Goal: Task Accomplishment & Management: Use online tool/utility

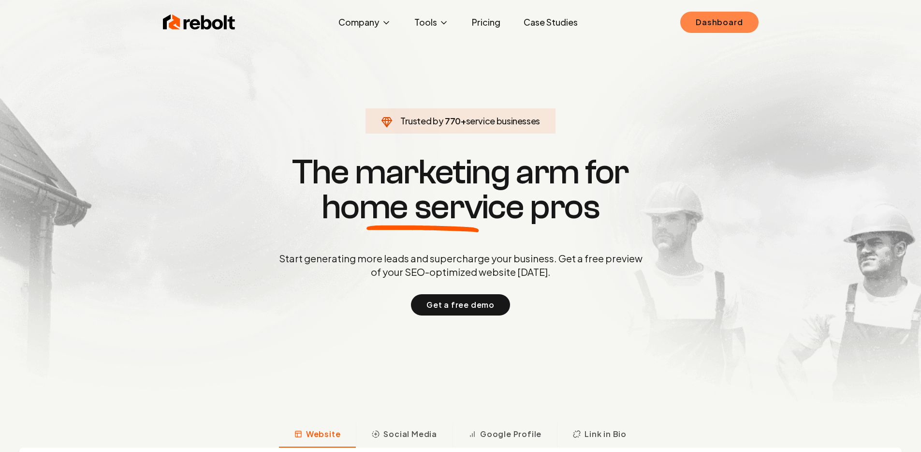
click at [711, 28] on link "Dashboard" at bounding box center [719, 22] width 78 height 21
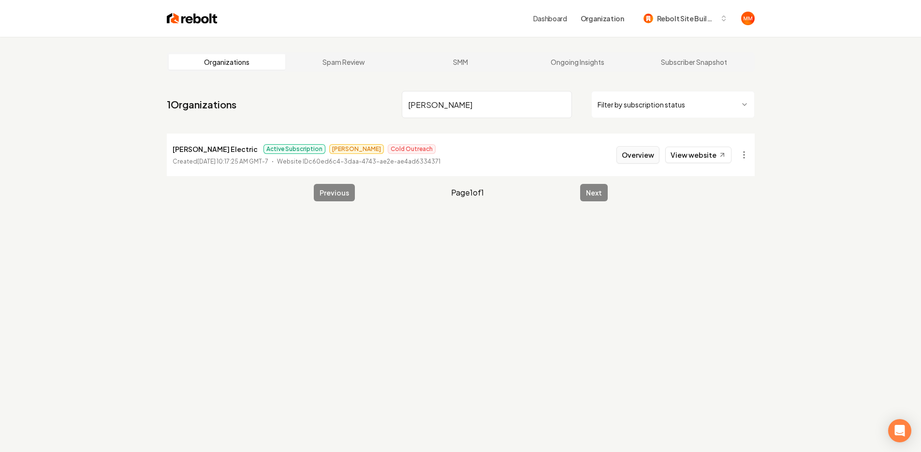
type input "walter"
click at [631, 154] on button "Overview" at bounding box center [638, 154] width 43 height 17
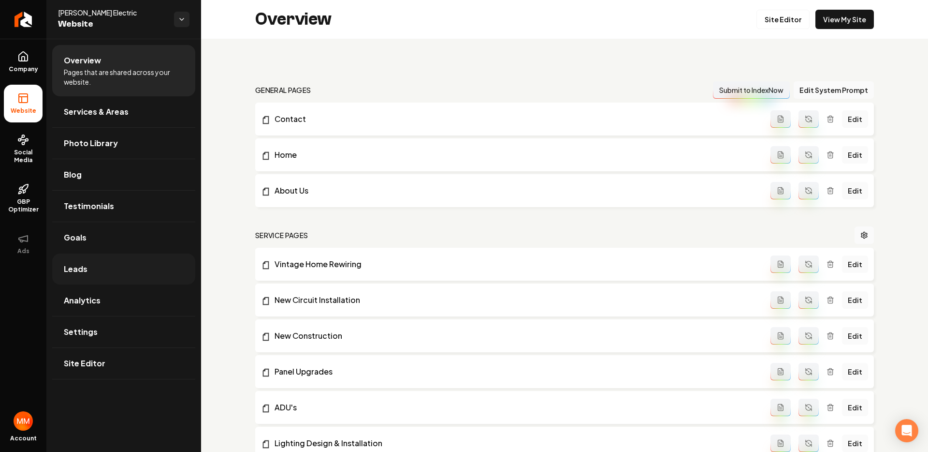
click at [126, 269] on link "Leads" at bounding box center [123, 268] width 143 height 31
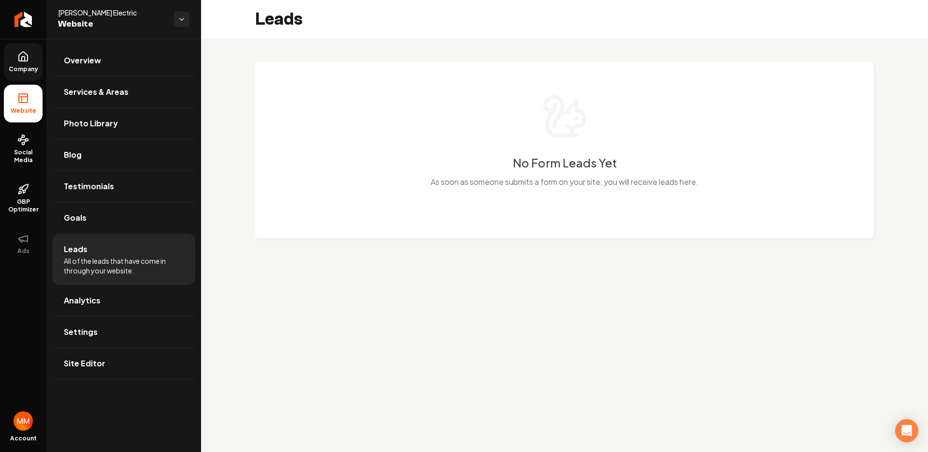
click at [31, 67] on span "Company" at bounding box center [23, 69] width 37 height 8
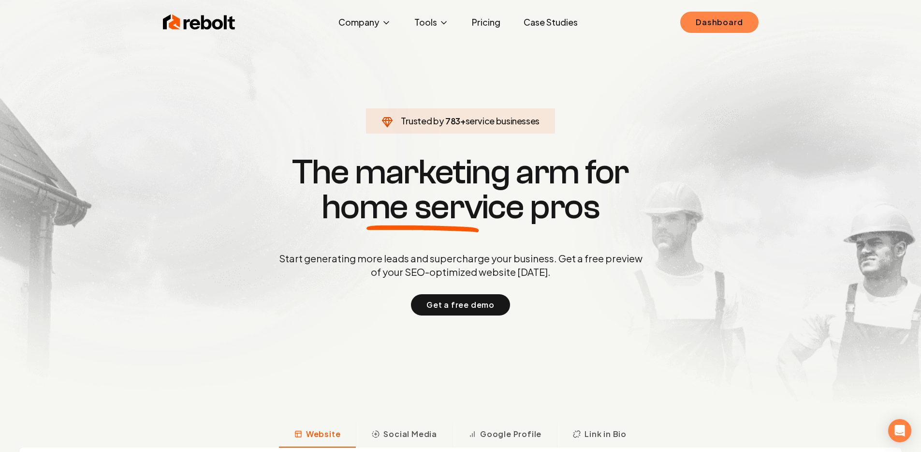
click at [713, 16] on link "Dashboard" at bounding box center [719, 22] width 78 height 21
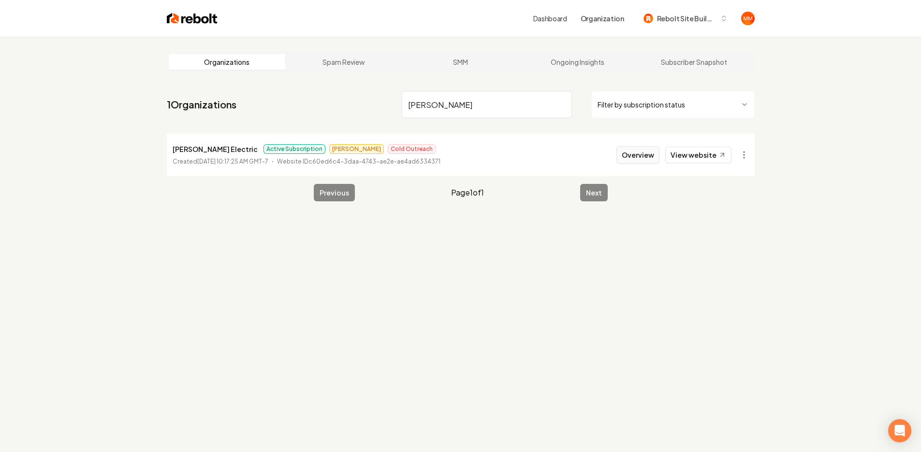
type input "walter"
click at [634, 160] on button "Overview" at bounding box center [638, 154] width 43 height 17
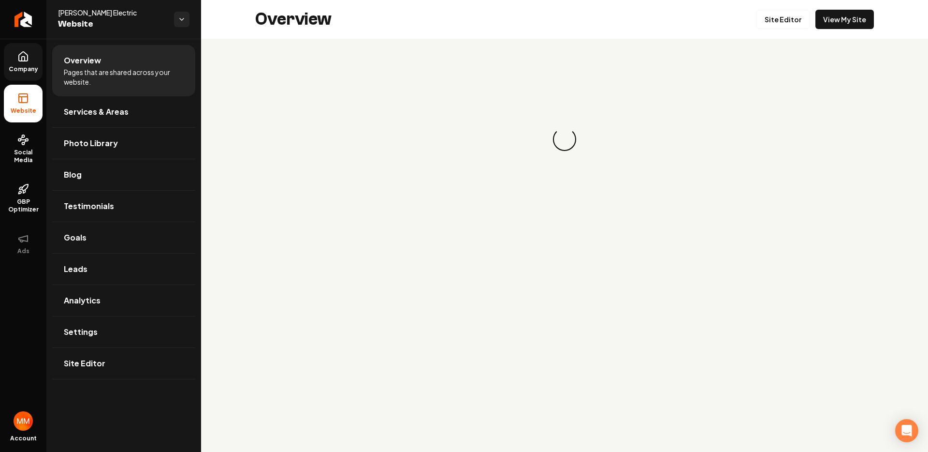
click at [10, 51] on link "Company" at bounding box center [23, 62] width 39 height 38
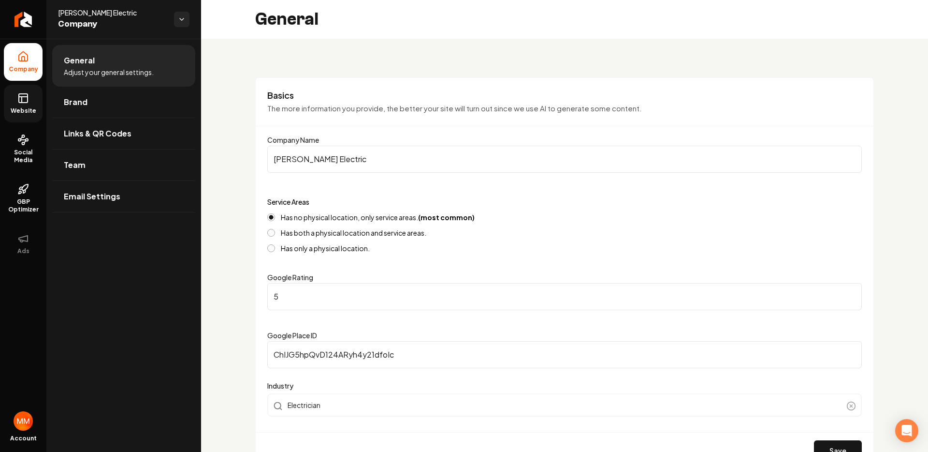
click at [10, 100] on link "Website" at bounding box center [23, 104] width 39 height 38
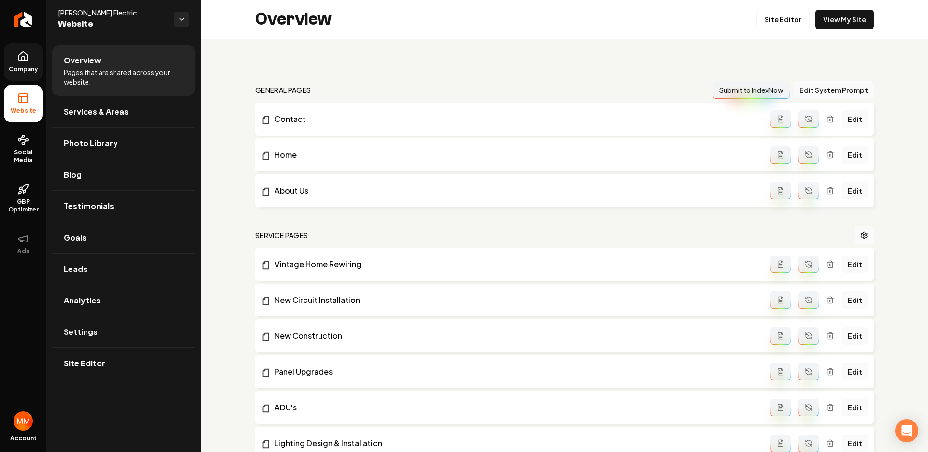
click at [4, 51] on link "Company" at bounding box center [23, 62] width 39 height 38
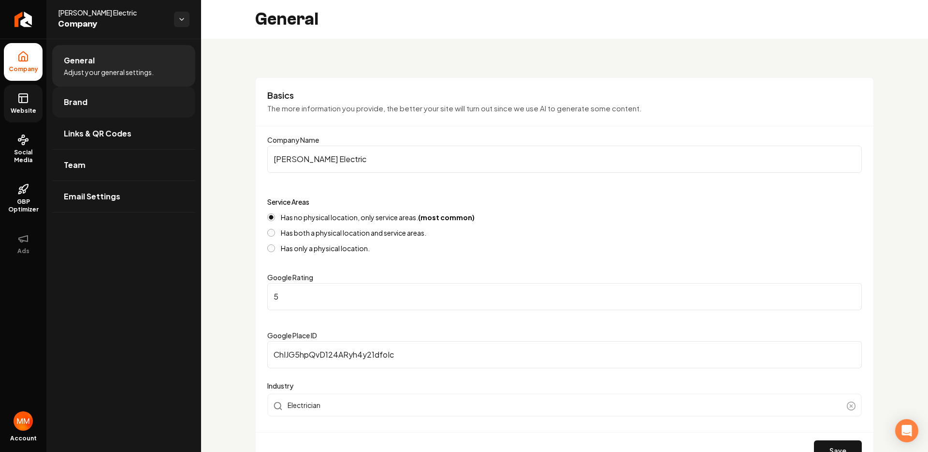
click at [110, 103] on link "Brand" at bounding box center [123, 102] width 143 height 31
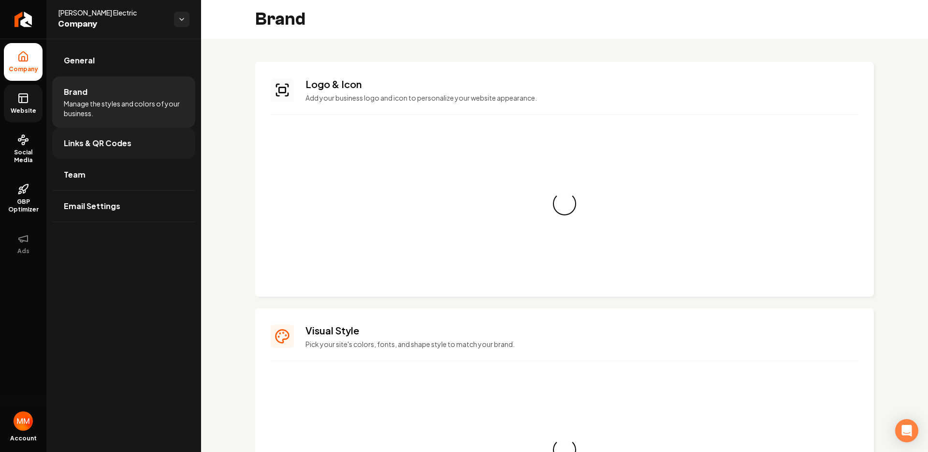
click at [117, 139] on span "Links & QR Codes" at bounding box center [98, 143] width 68 height 12
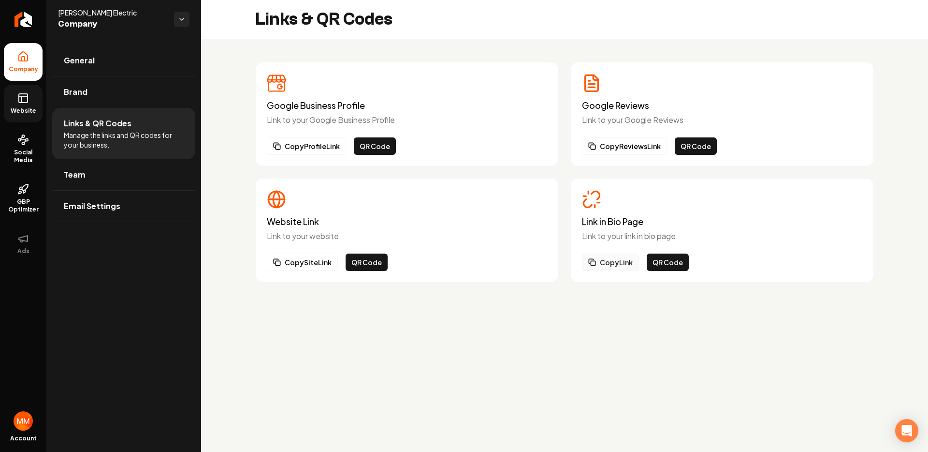
click at [620, 257] on button "Copy Link" at bounding box center [610, 261] width 57 height 17
click at [12, 103] on link "Website" at bounding box center [23, 104] width 39 height 38
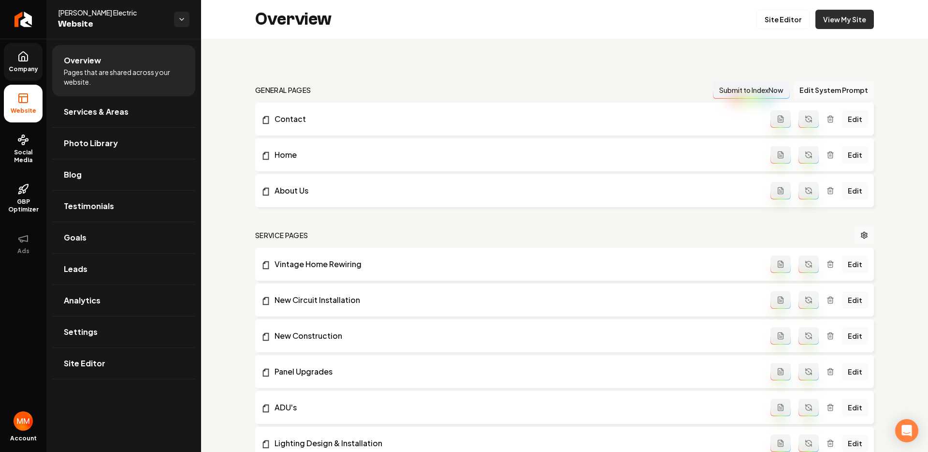
scroll to position [2, 0]
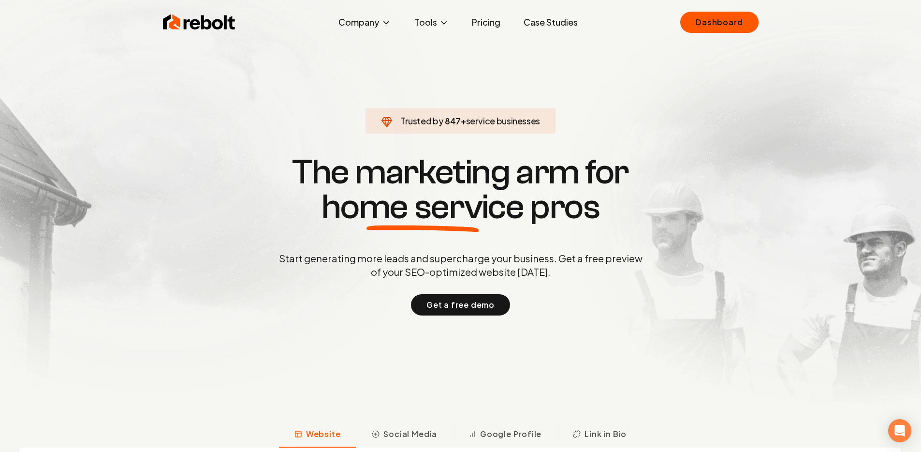
click at [762, 19] on div "Rebolt Company About Blog Jobs Tools Google Review QR Code Generator Google Bus…" at bounding box center [460, 22] width 619 height 29
click at [749, 25] on link "Dashboard" at bounding box center [719, 22] width 78 height 21
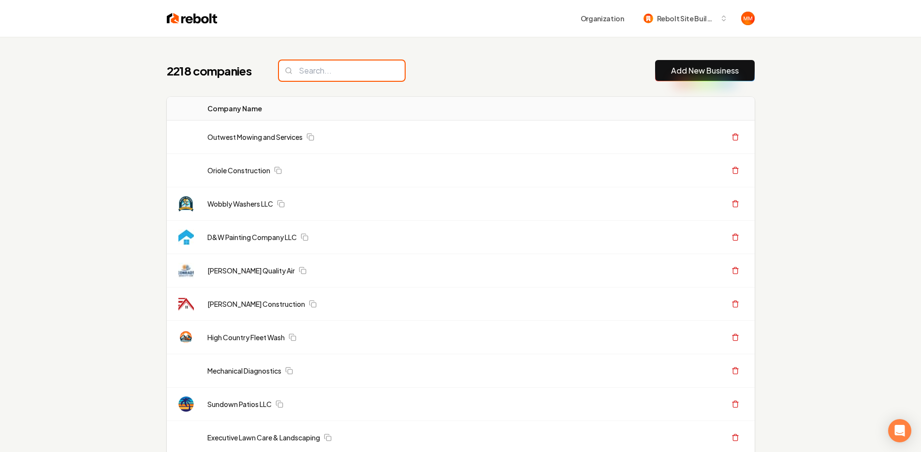
click at [316, 76] on input "search" at bounding box center [342, 70] width 126 height 20
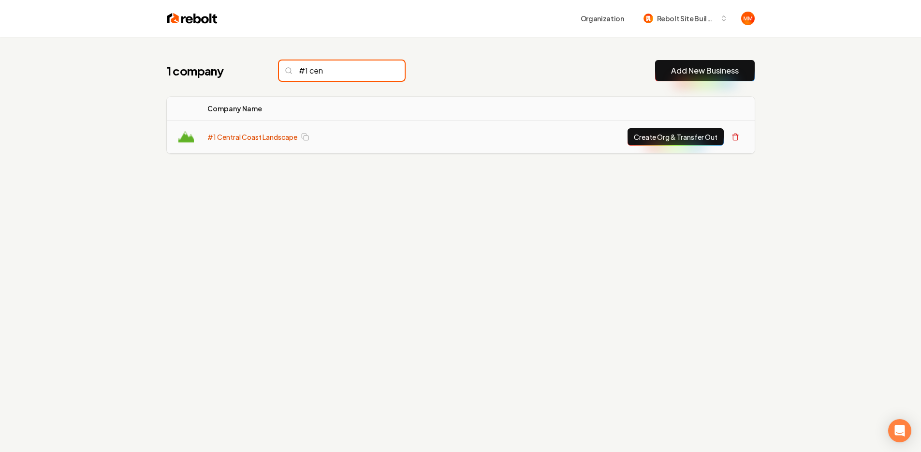
type input "#1 cen"
click at [267, 140] on link "#1 Central Coast Landscape" at bounding box center [252, 137] width 90 height 10
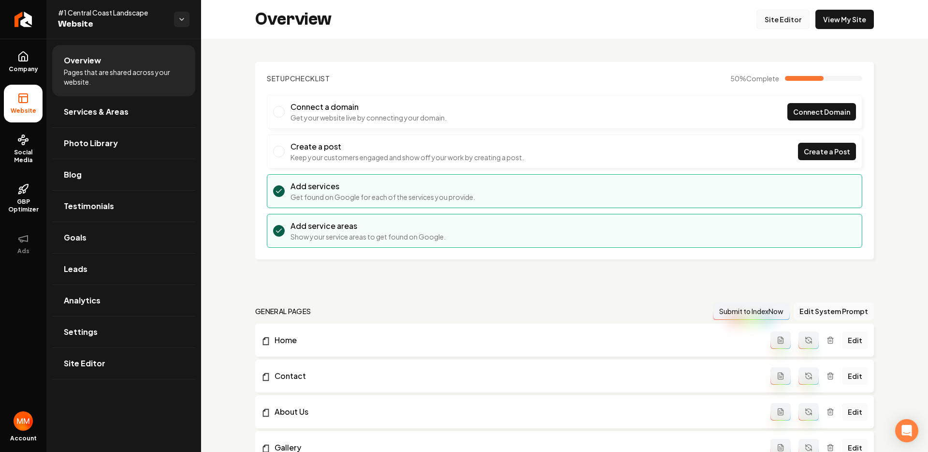
click at [774, 13] on link "Site Editor" at bounding box center [783, 19] width 53 height 19
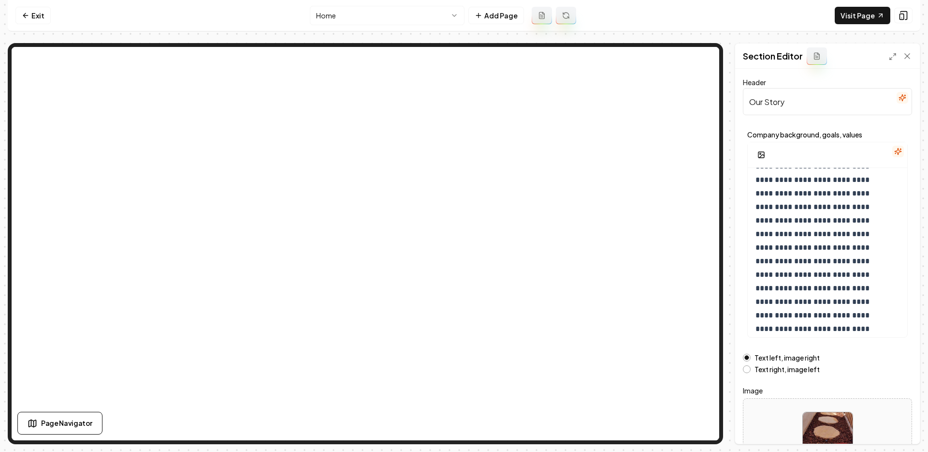
scroll to position [76, 0]
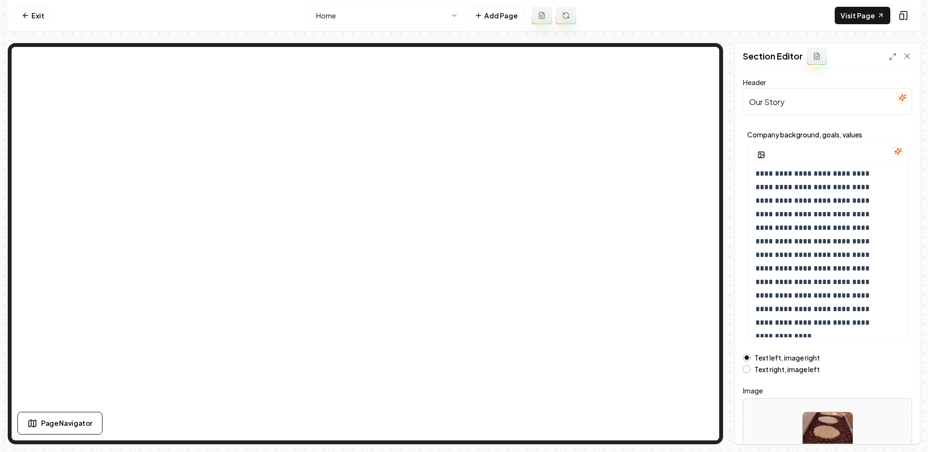
click at [845, 425] on img at bounding box center [828, 437] width 50 height 50
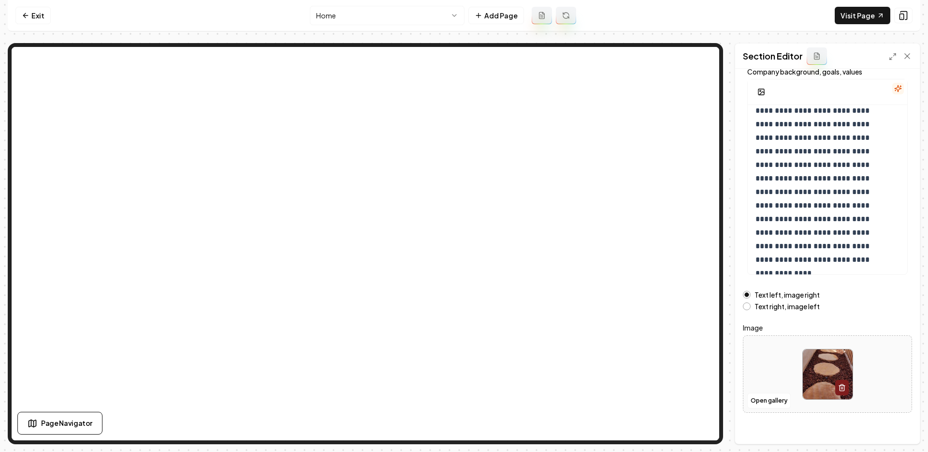
scroll to position [71, 0]
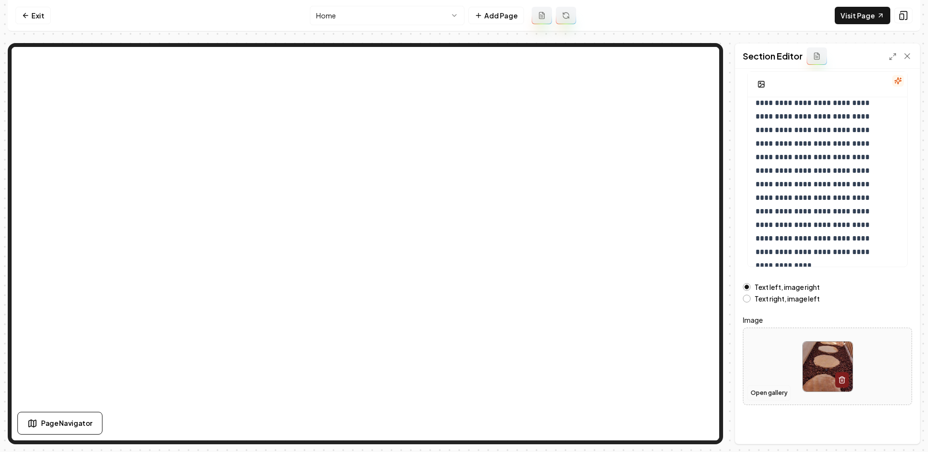
click at [770, 389] on button "Open gallery" at bounding box center [770, 392] width 44 height 15
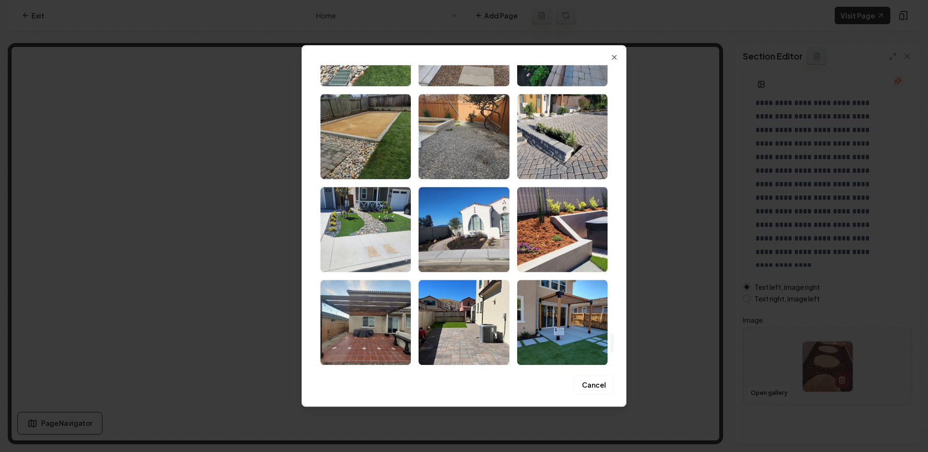
scroll to position [4462, 0]
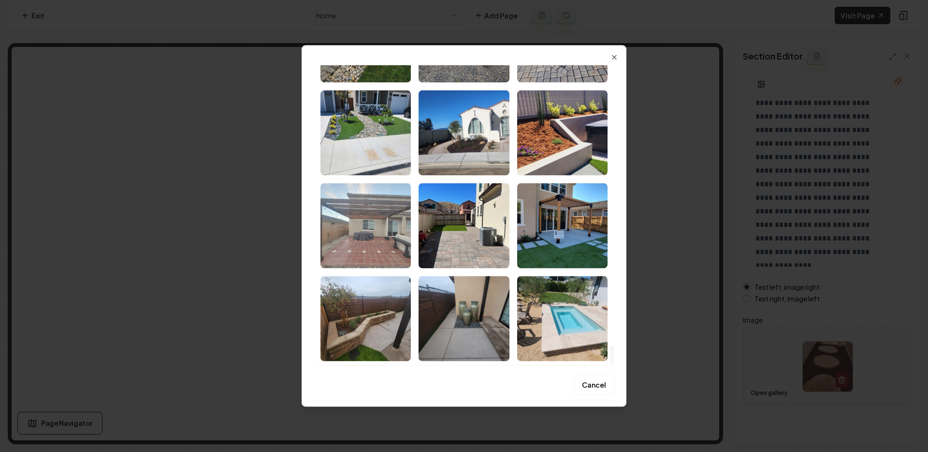
click at [357, 235] on img "Select image image_68b85dfe5c7cd75eb8389c7e.jpeg" at bounding box center [366, 225] width 90 height 85
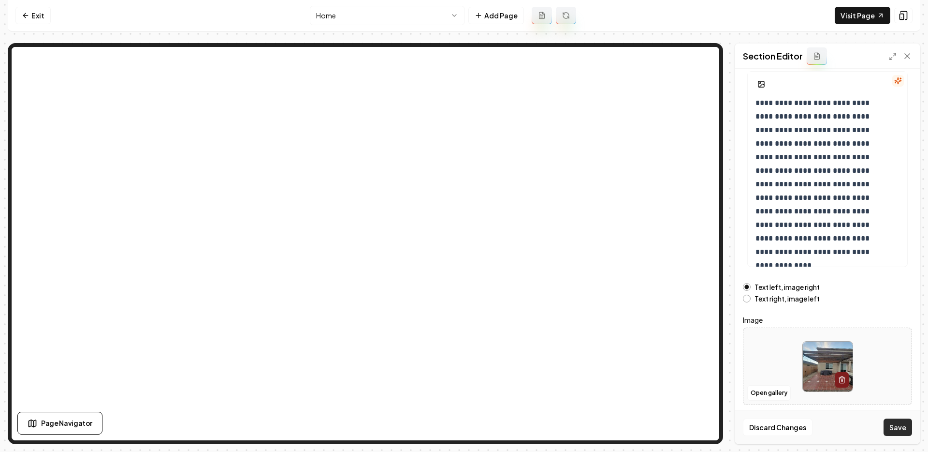
click at [905, 431] on button "Save" at bounding box center [898, 426] width 29 height 17
click at [780, 389] on button "Open gallery" at bounding box center [770, 392] width 44 height 15
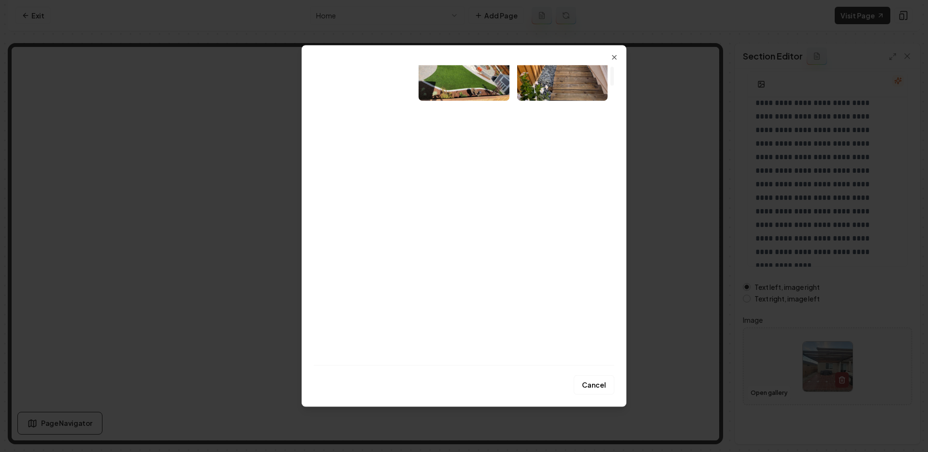
scroll to position [87, 0]
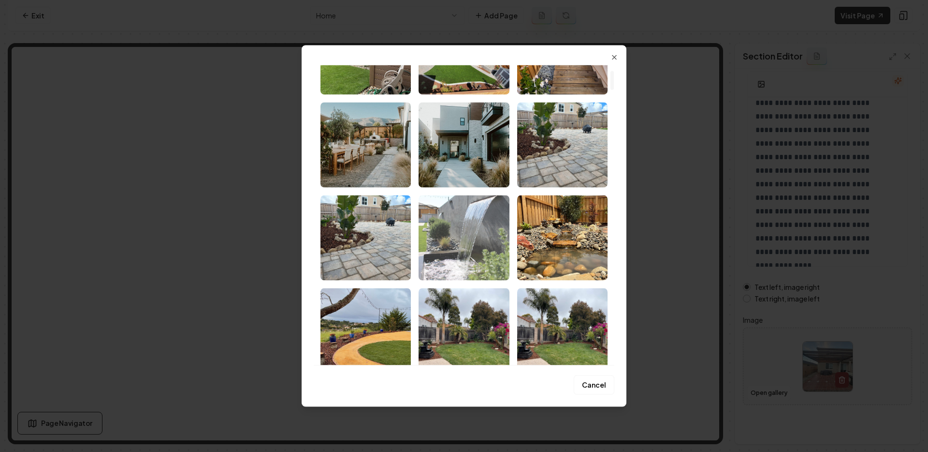
click at [481, 213] on img "Select image image_68b8605d5c7cd75eb845eb49.jpeg" at bounding box center [464, 237] width 90 height 85
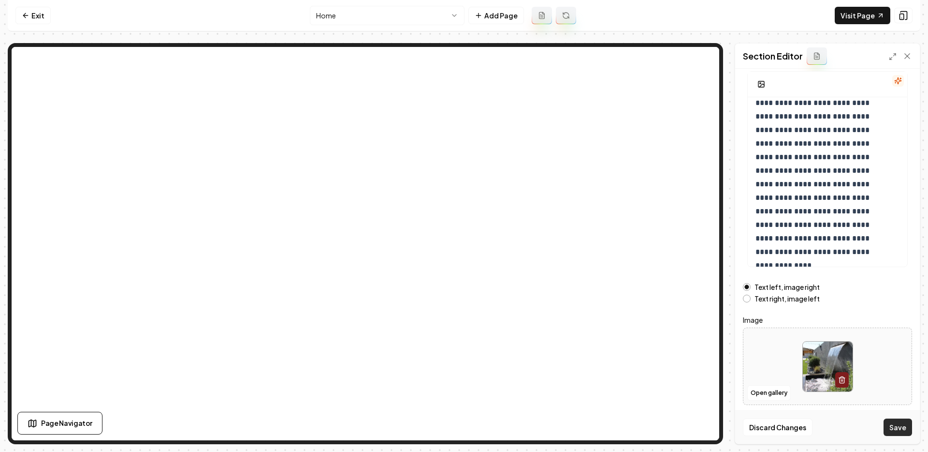
click at [908, 424] on button "Save" at bounding box center [898, 426] width 29 height 17
click at [779, 396] on button "Open gallery" at bounding box center [770, 392] width 44 height 15
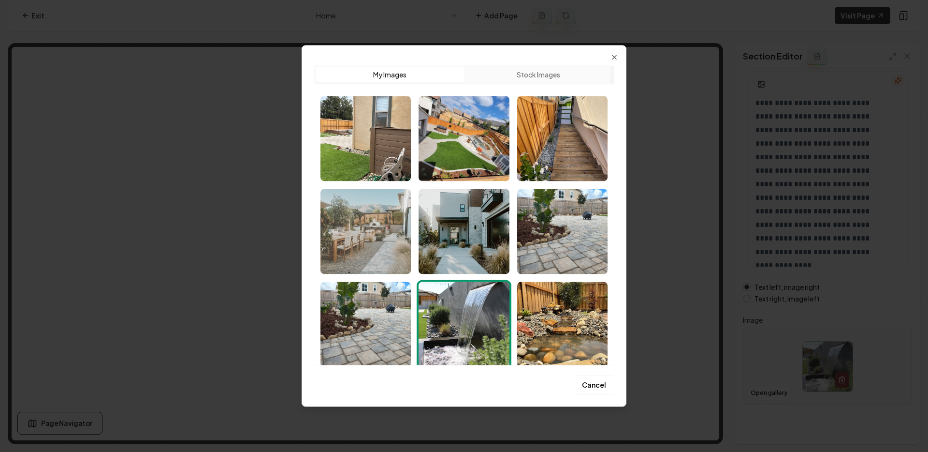
click at [388, 243] on img "Select image image_68b8605d5c7cd75eb845e8fc.jpg" at bounding box center [366, 231] width 90 height 85
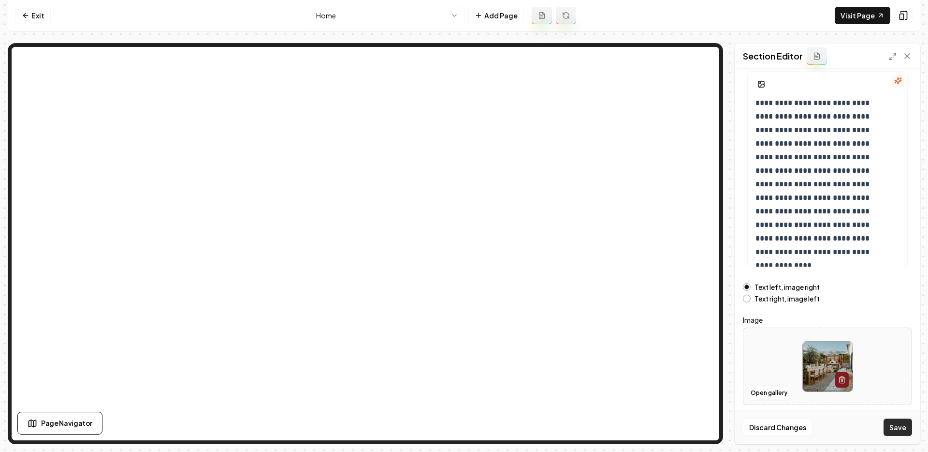
click at [896, 428] on button "Save" at bounding box center [898, 426] width 29 height 17
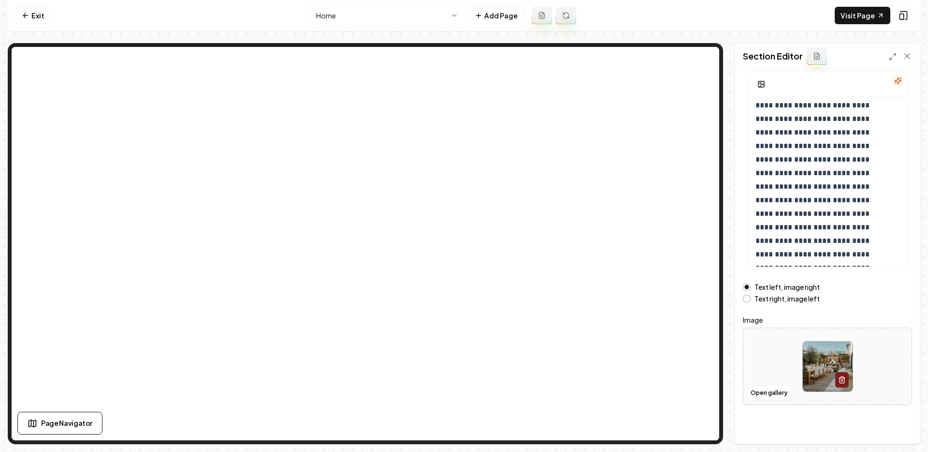
click at [52, 22] on nav "Exit Home Add Page Visit Page" at bounding box center [464, 15] width 913 height 31
click at [35, 21] on link "Exit" at bounding box center [32, 15] width 35 height 17
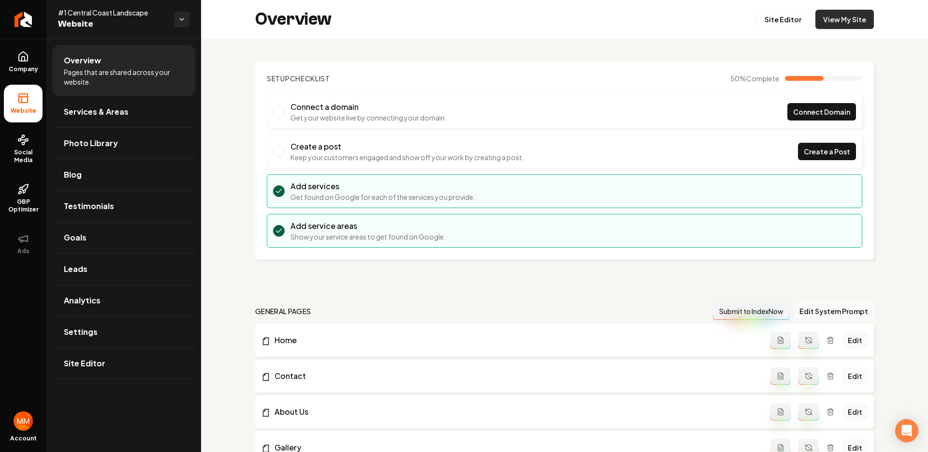
click at [841, 22] on link "View My Site" at bounding box center [845, 19] width 59 height 19
click at [775, 23] on link "Site Editor" at bounding box center [783, 19] width 53 height 19
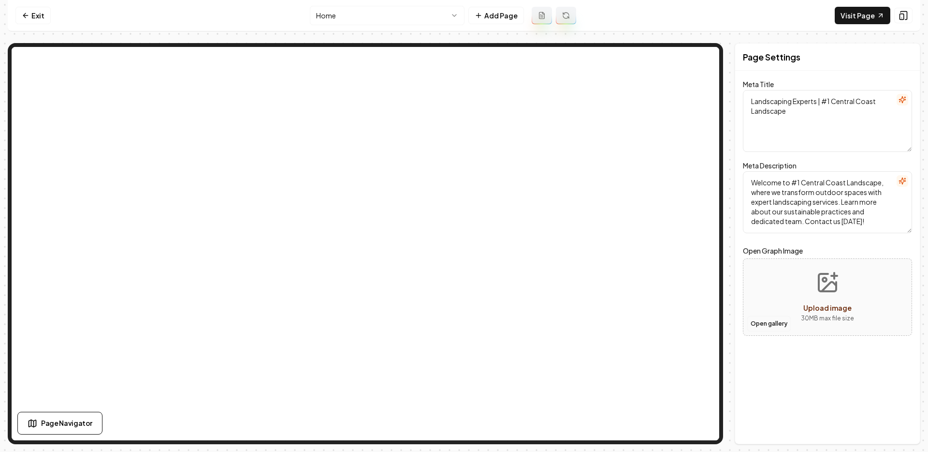
click at [770, 323] on button "Open gallery" at bounding box center [770, 323] width 44 height 15
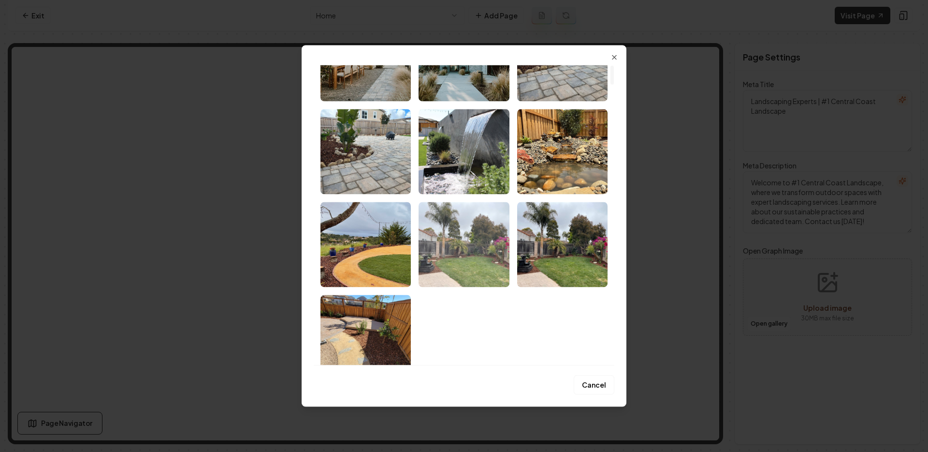
scroll to position [179, 0]
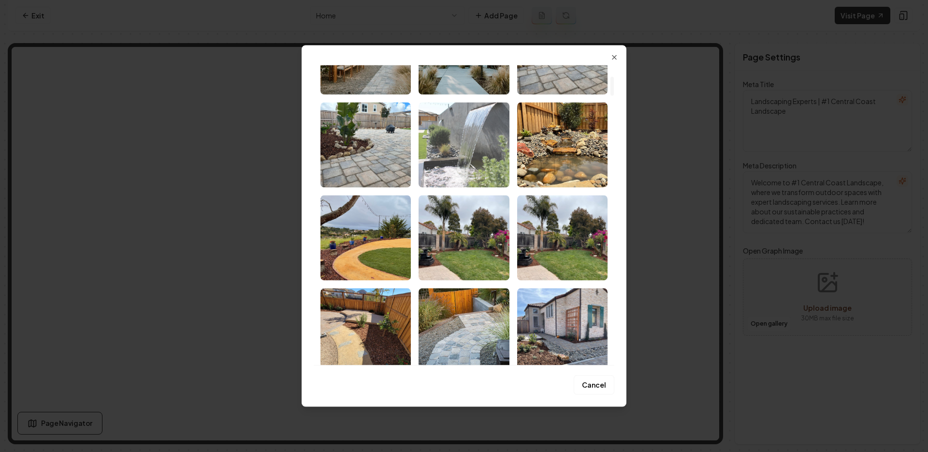
click at [471, 151] on img "Select image image_68b8605d5c7cd75eb845eb49.jpeg" at bounding box center [464, 144] width 90 height 85
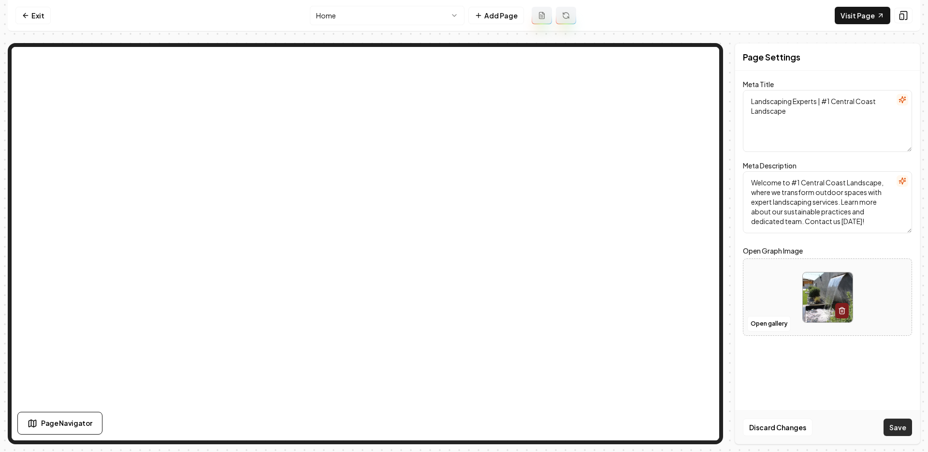
click at [899, 428] on button "Save" at bounding box center [898, 426] width 29 height 17
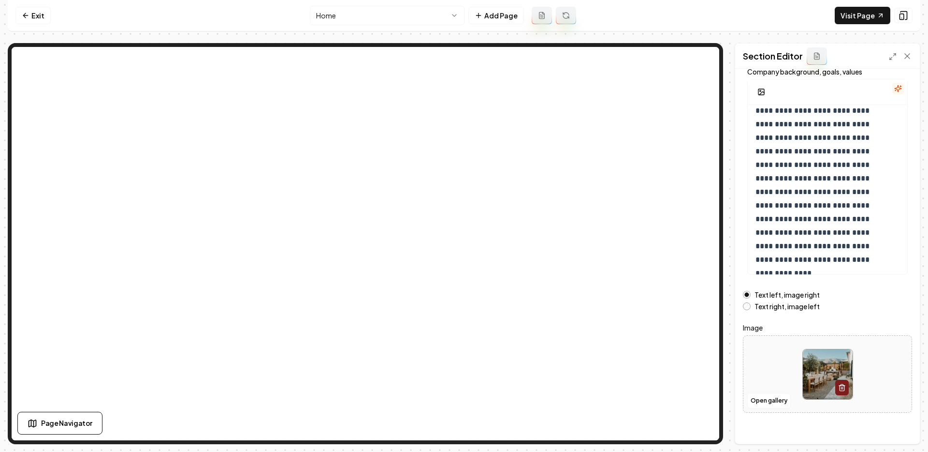
scroll to position [71, 0]
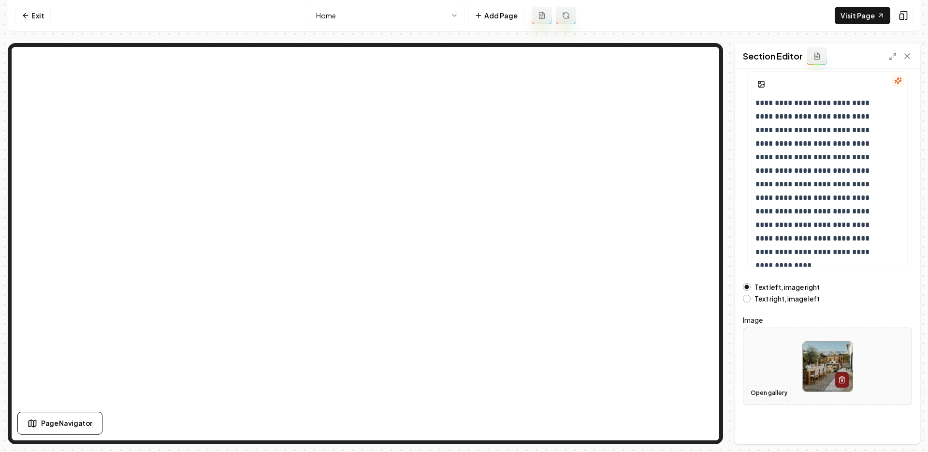
click at [786, 391] on button "Open gallery" at bounding box center [770, 392] width 44 height 15
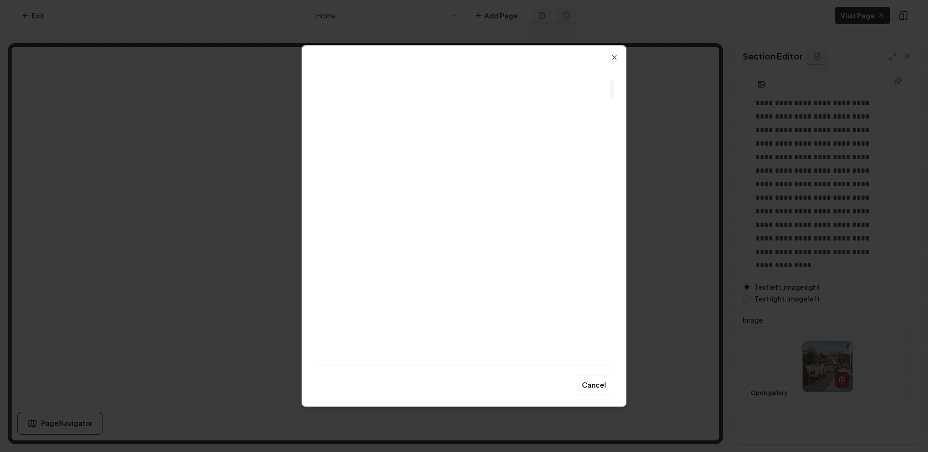
scroll to position [571, 0]
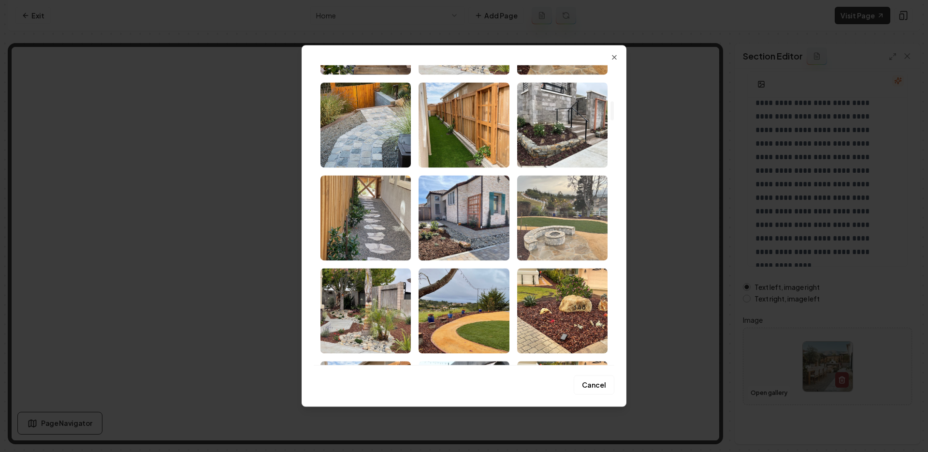
click at [564, 193] on img "Select image image_68b8605e5c7cd75eb845ed40.jpeg" at bounding box center [562, 217] width 90 height 85
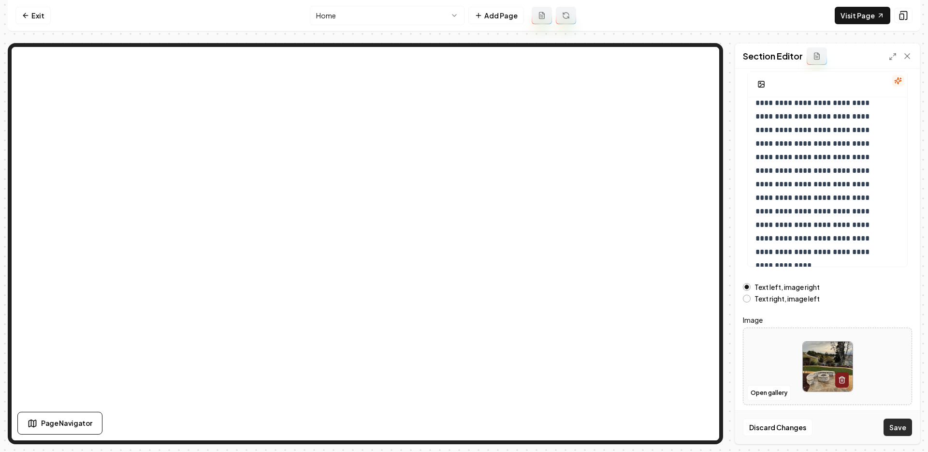
click at [896, 421] on button "Save" at bounding box center [898, 426] width 29 height 17
click at [19, 16] on link "Exit" at bounding box center [32, 15] width 35 height 17
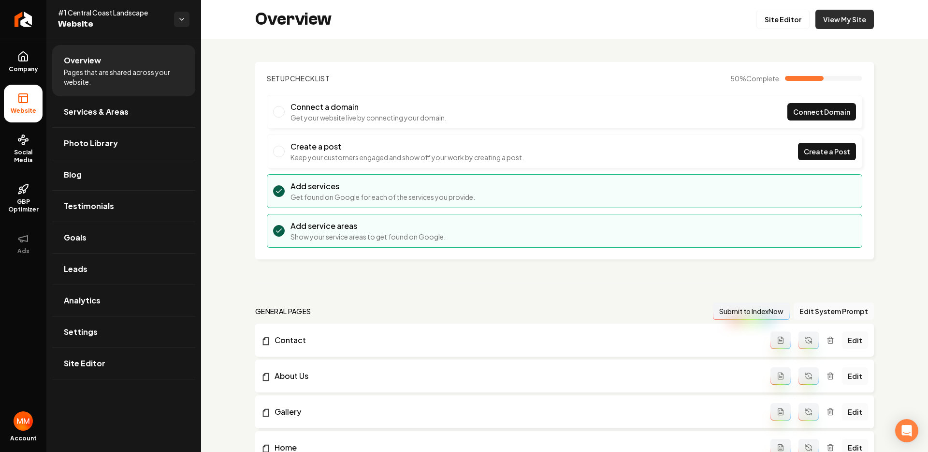
click at [830, 24] on link "View My Site" at bounding box center [845, 19] width 59 height 19
click at [21, 68] on span "Company" at bounding box center [23, 69] width 37 height 8
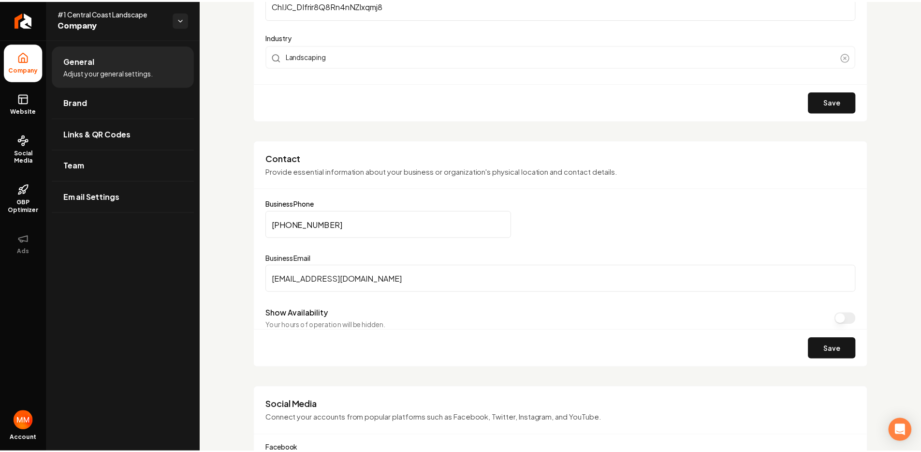
scroll to position [344, 0]
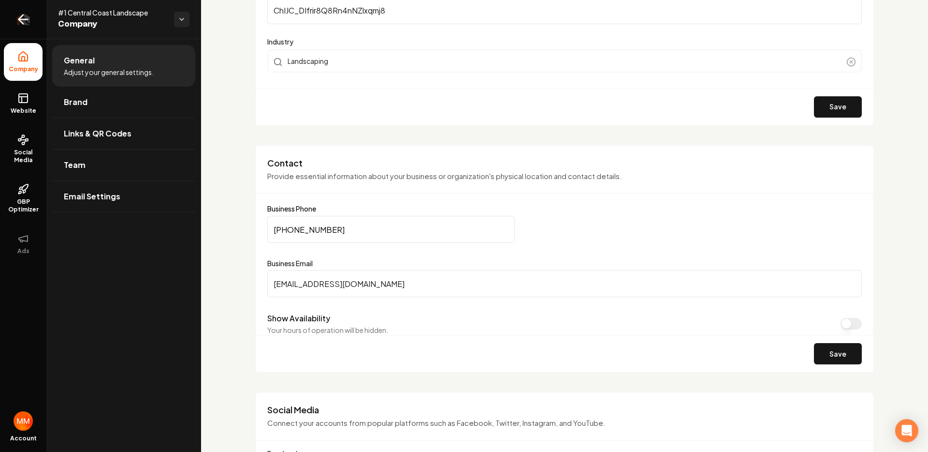
click at [29, 22] on icon "Return to dashboard" at bounding box center [22, 19] width 15 height 15
